Goal: Task Accomplishment & Management: Use online tool/utility

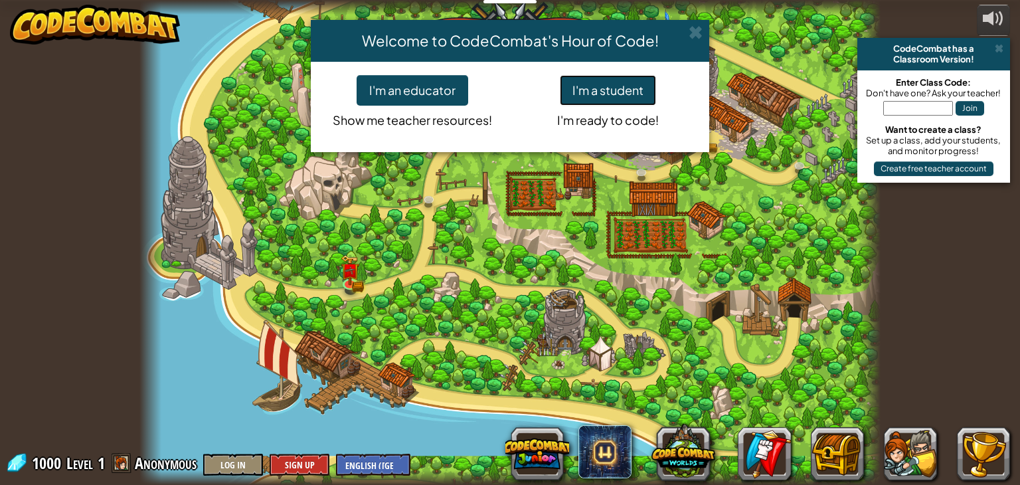
click at [575, 82] on button "I'm a student" at bounding box center [608, 90] width 96 height 31
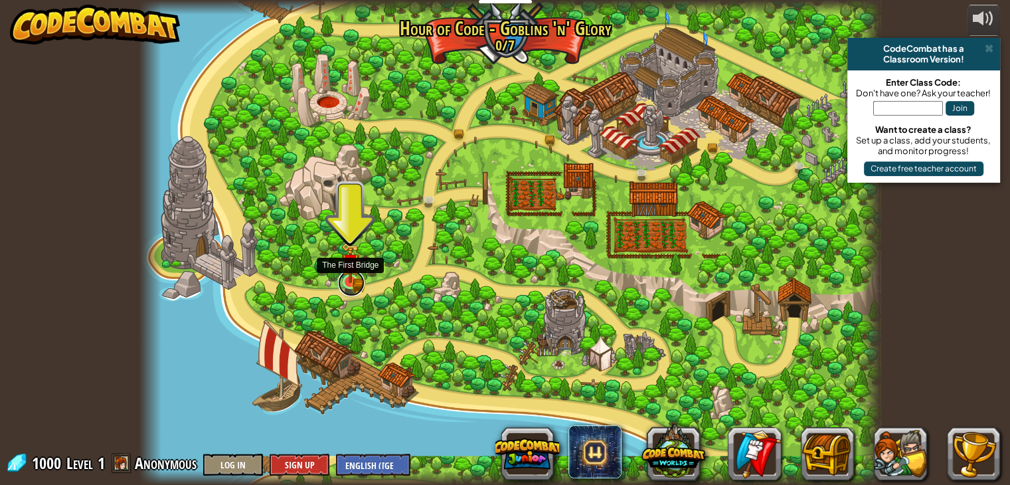
click at [361, 279] on link at bounding box center [351, 282] width 27 height 27
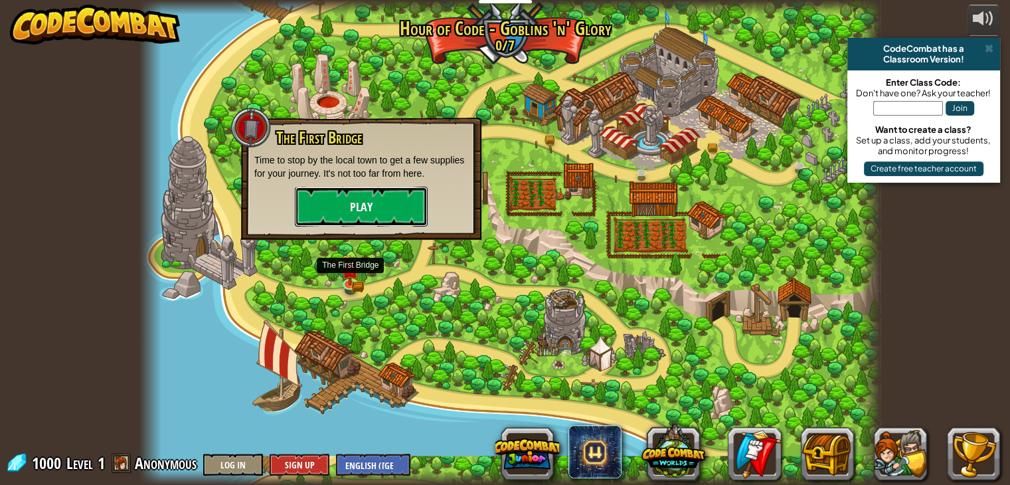
click at [352, 205] on button "Play" at bounding box center [361, 207] width 133 height 40
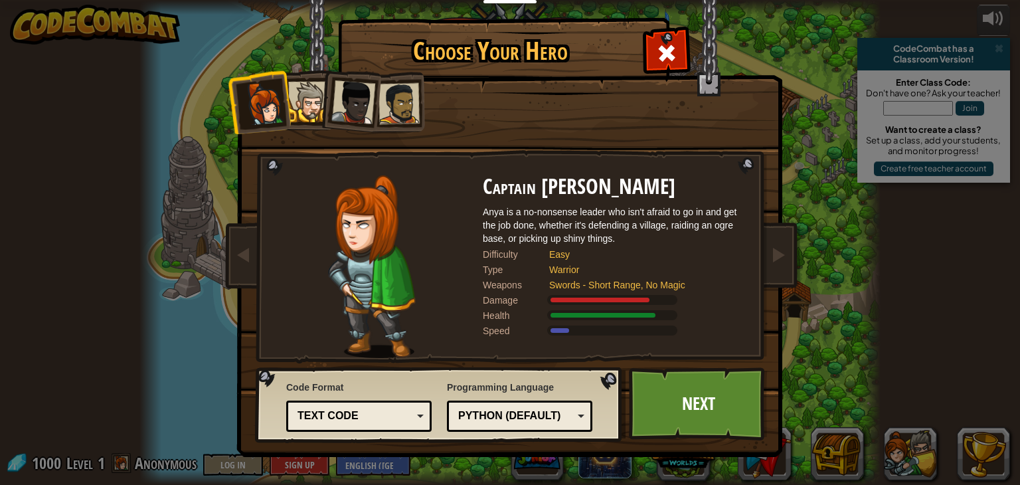
click at [301, 92] on div at bounding box center [308, 102] width 40 height 40
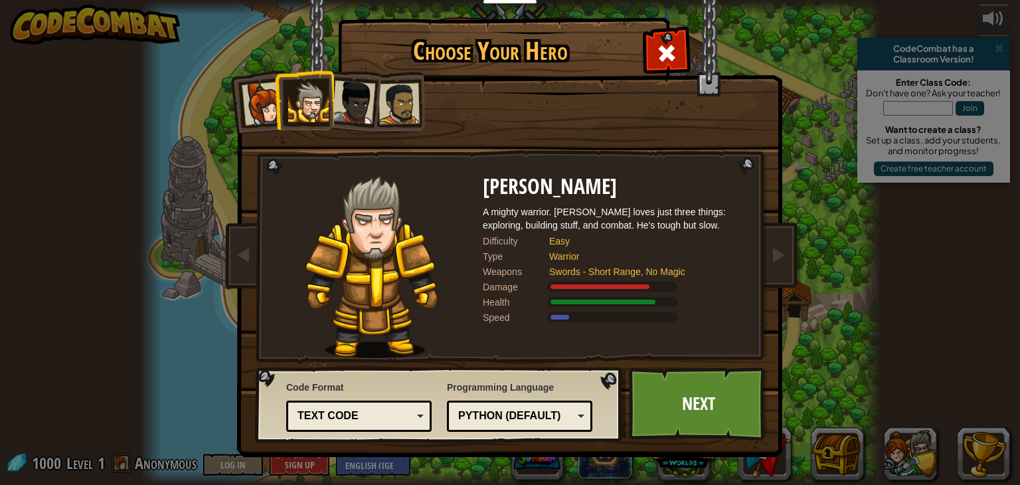
click at [346, 88] on div at bounding box center [353, 102] width 44 height 44
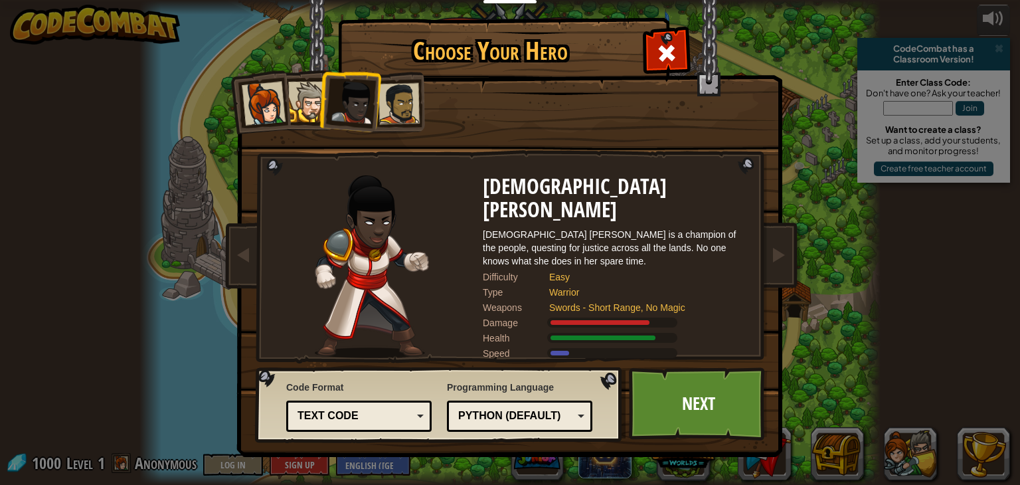
click at [401, 85] on div at bounding box center [398, 103] width 41 height 41
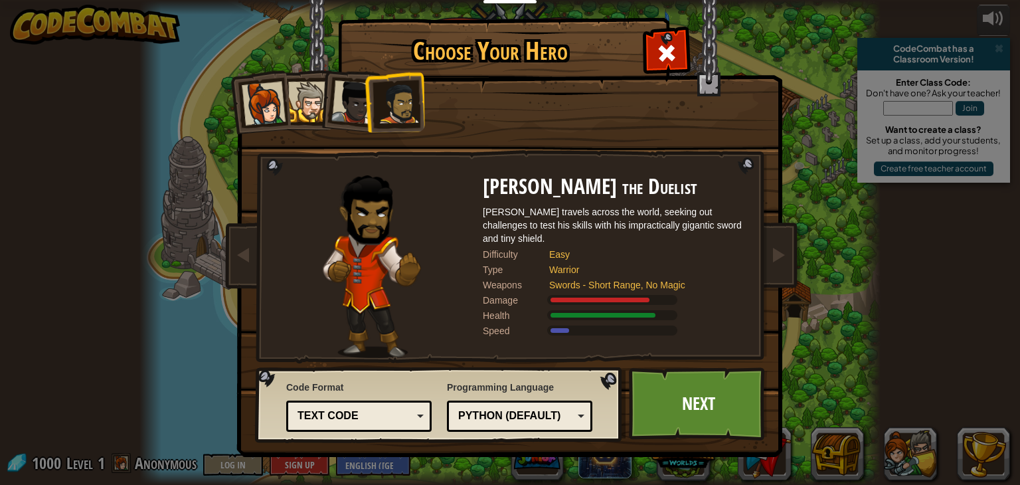
click at [303, 106] on div at bounding box center [308, 102] width 40 height 40
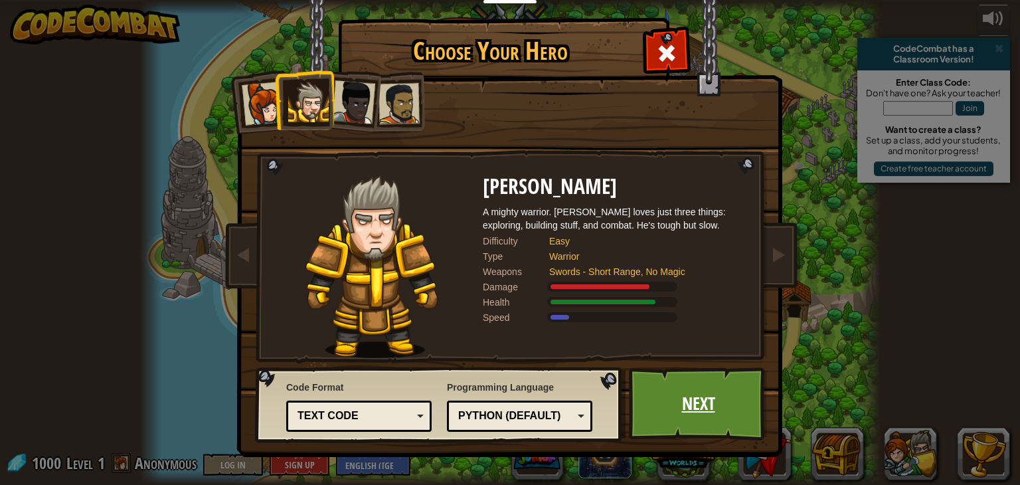
click at [685, 392] on link "Next" at bounding box center [698, 403] width 139 height 73
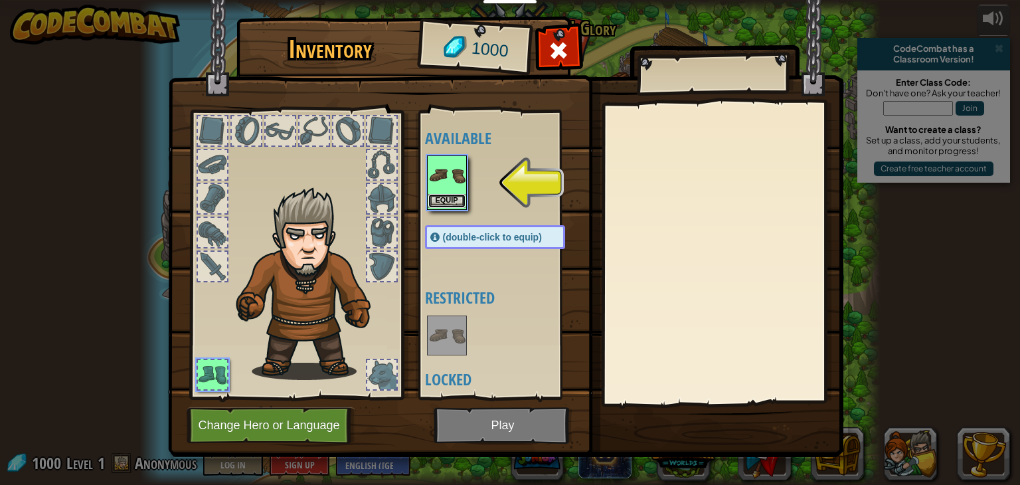
click at [436, 197] on button "Equip" at bounding box center [446, 201] width 37 height 14
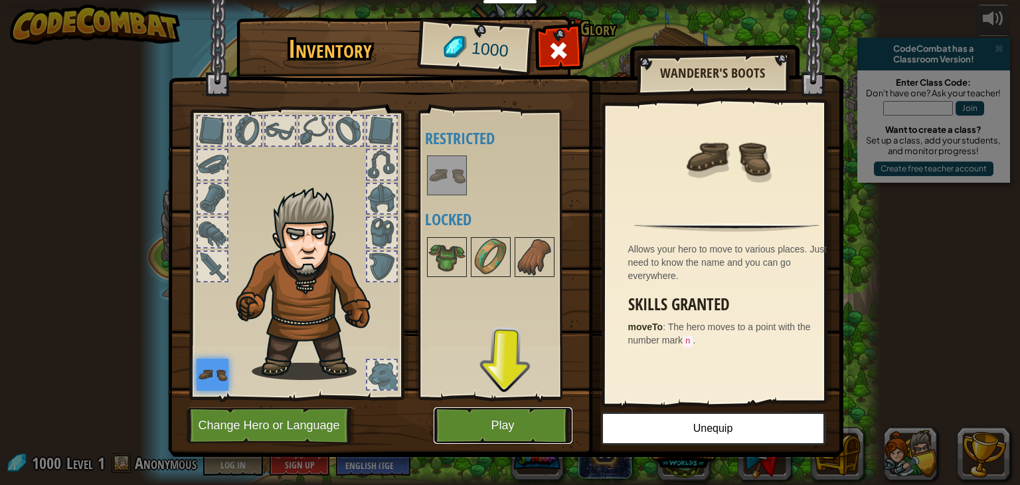
click at [457, 425] on button "Play" at bounding box center [502, 425] width 139 height 37
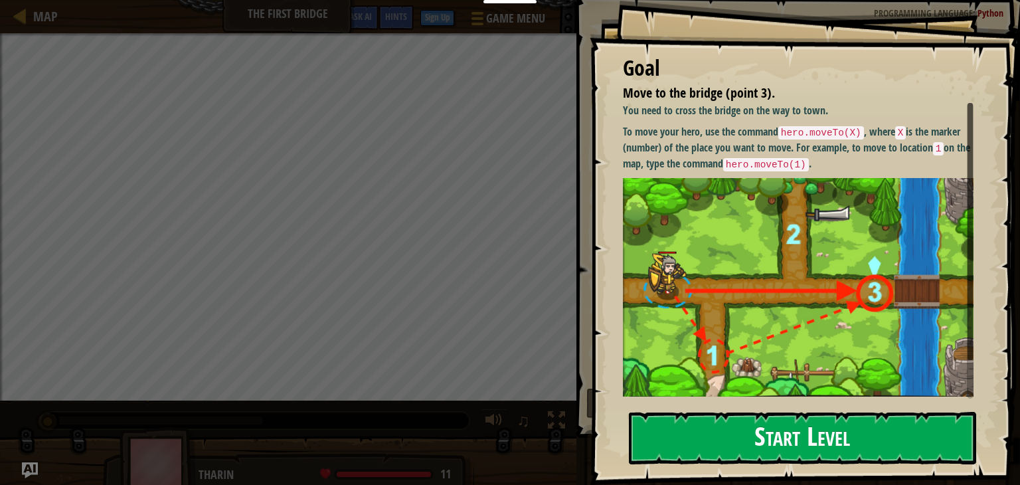
click at [789, 450] on button "Start Level" at bounding box center [802, 438] width 347 height 52
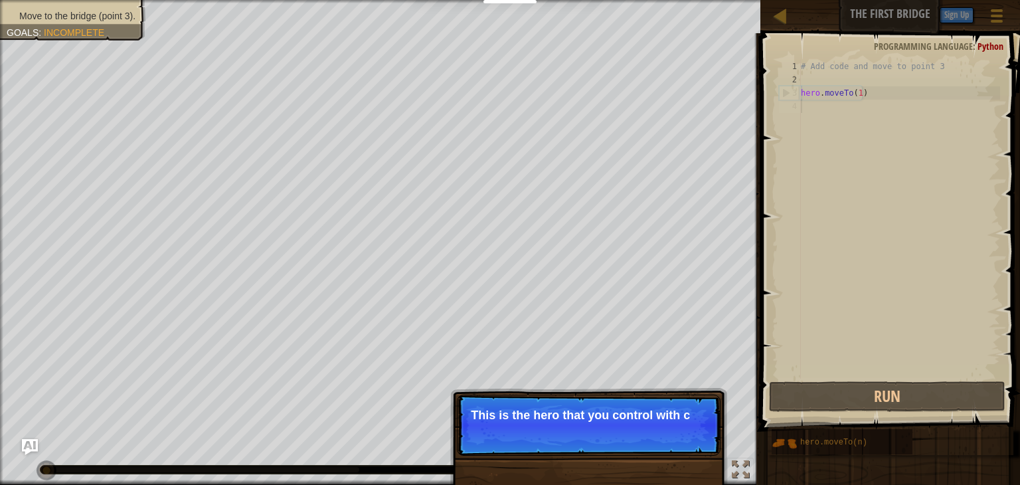
click at [494, 434] on p "Skip (esc) Continue This is the hero that you control with c" at bounding box center [589, 424] width 264 height 61
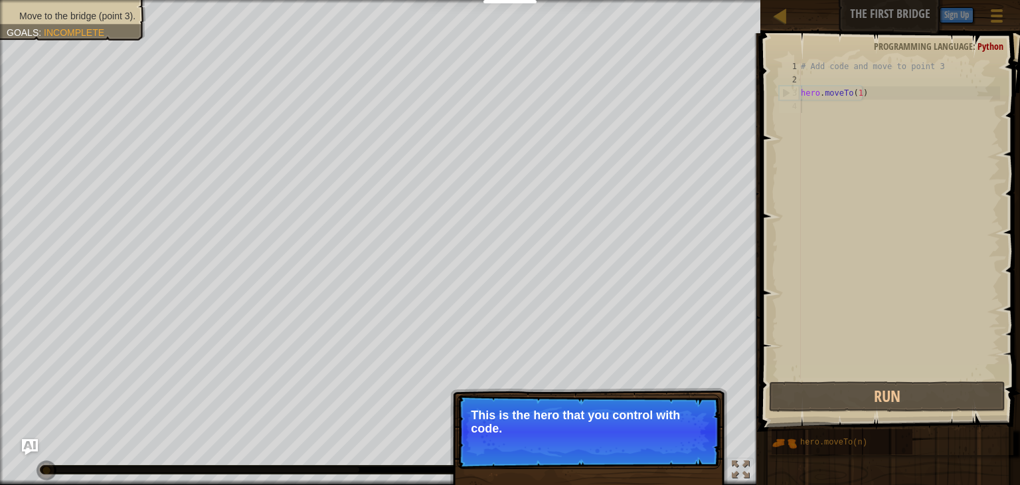
click at [494, 434] on p "This is the hero that you control with code." at bounding box center [589, 421] width 236 height 27
click at [676, 445] on button "Continue" at bounding box center [681, 445] width 55 height 17
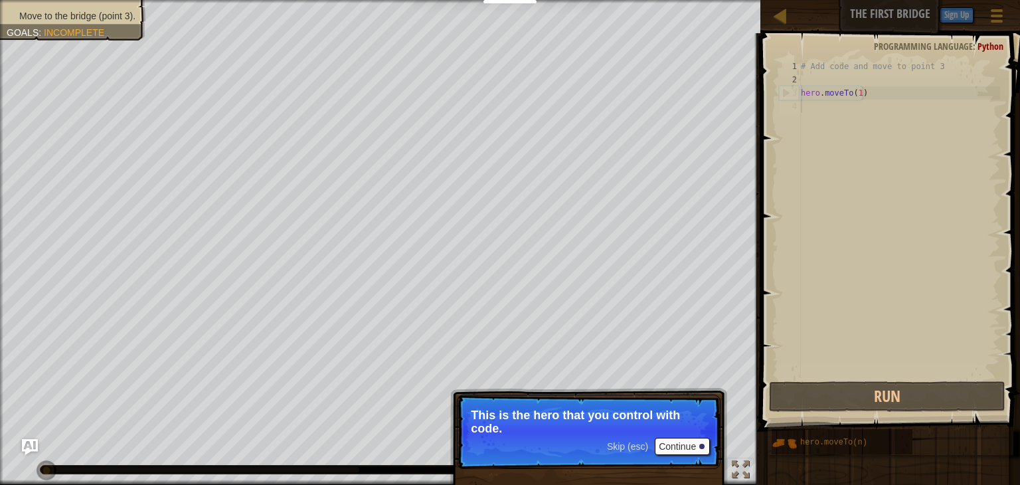
scroll to position [6, 0]
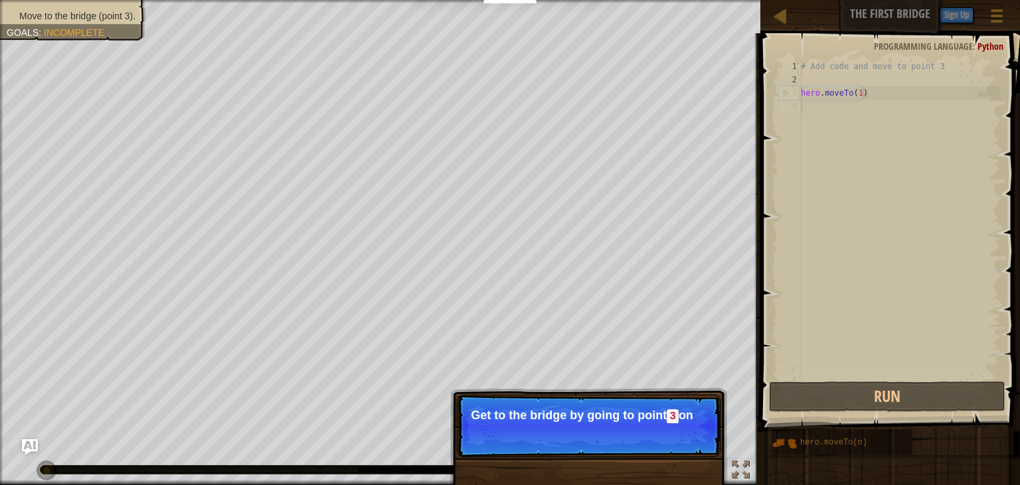
click at [629, 418] on p "Get to the bridge by going to point 3 on" at bounding box center [589, 415] width 236 height 15
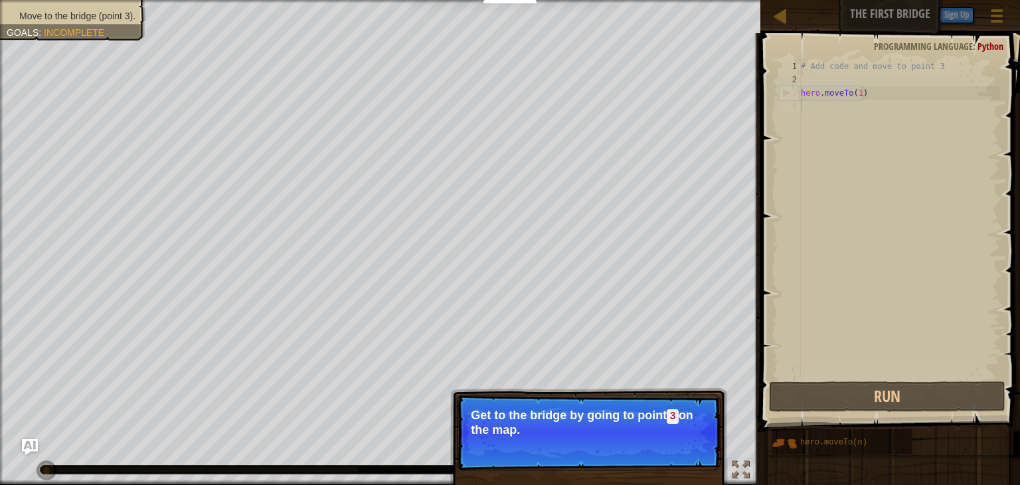
click at [629, 420] on p "Get to the bridge by going to point 3 on the map." at bounding box center [589, 422] width 236 height 28
click at [692, 451] on button "Continue" at bounding box center [681, 447] width 55 height 17
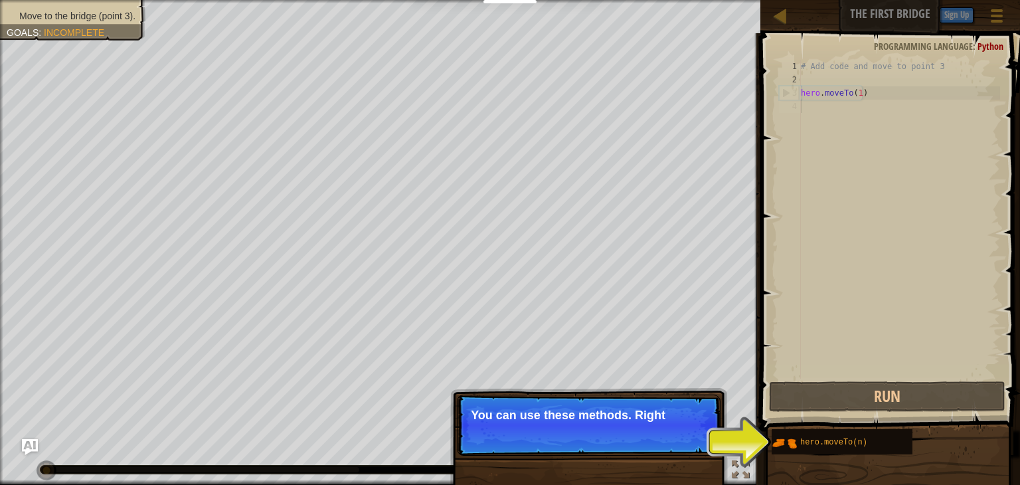
click at [680, 438] on p "Skip (esc) Continue You can use these methods. Right" at bounding box center [589, 424] width 264 height 61
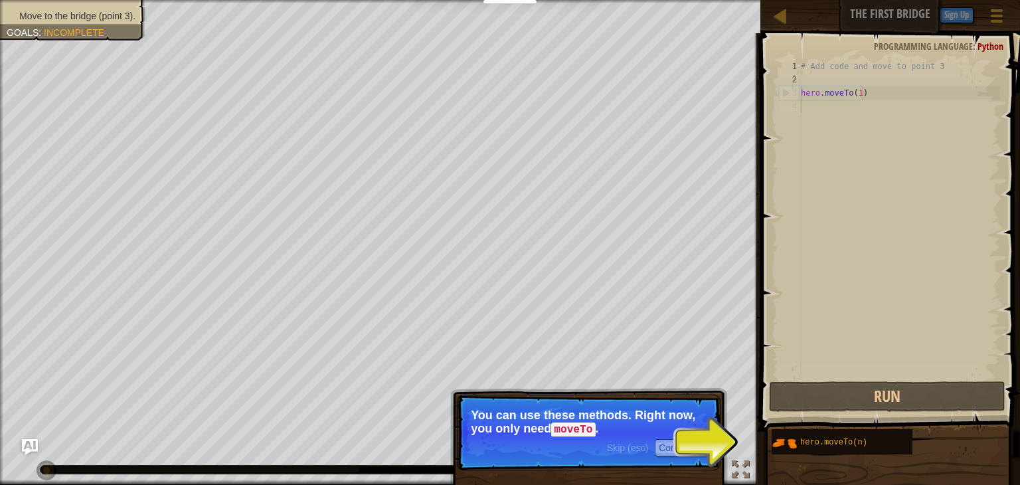
click at [710, 446] on p "Skip (esc) Continue You can use these methods. Right now, you only need moveTo ." at bounding box center [589, 432] width 264 height 76
click at [668, 447] on button "Continue" at bounding box center [681, 447] width 55 height 17
